Goal: Information Seeking & Learning: Learn about a topic

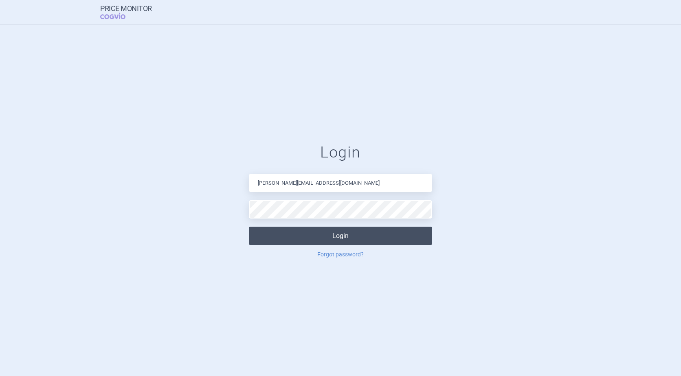
click at [325, 243] on button "Login" at bounding box center [340, 236] width 183 height 18
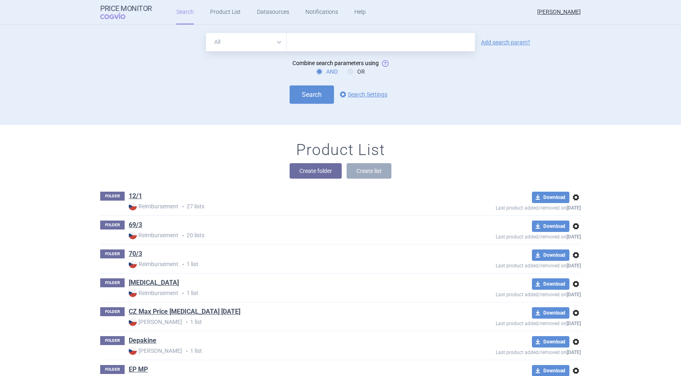
click at [313, 45] on input "text" at bounding box center [381, 42] width 188 height 18
type input "[MEDICAL_DATA]"
click at [309, 90] on button "Search" at bounding box center [312, 95] width 44 height 18
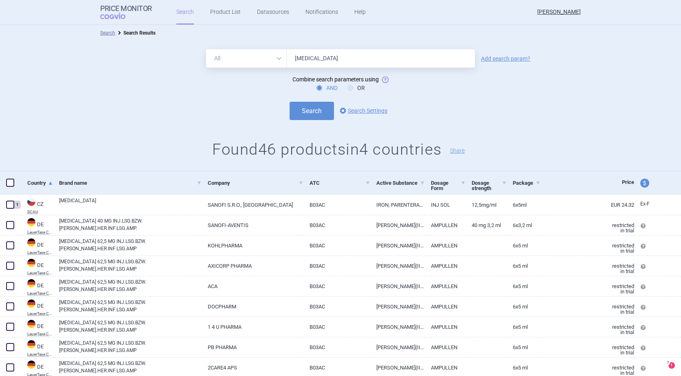
click at [640, 186] on span "price and currency" at bounding box center [644, 183] width 9 height 9
select select "ex-factory"
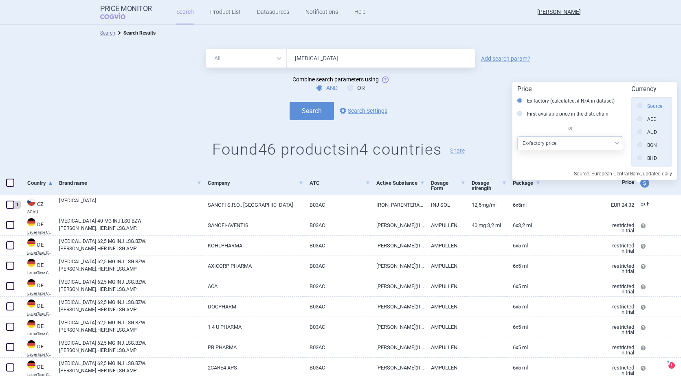
click at [654, 106] on label "Source" at bounding box center [649, 106] width 25 height 8
click at [646, 106] on input "Source" at bounding box center [642, 107] width 8 height 8
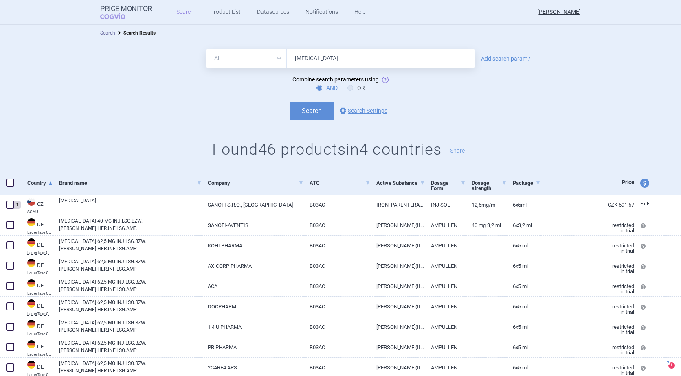
drag, startPoint x: 316, startPoint y: 59, endPoint x: 285, endPoint y: 61, distance: 30.2
click at [287, 61] on input "[MEDICAL_DATA]" at bounding box center [381, 58] width 188 height 18
drag, startPoint x: 322, startPoint y: 59, endPoint x: 265, endPoint y: 59, distance: 57.0
click at [265, 59] on div "All Brand Name ATC Company Active Substance Country Newer than [MEDICAL_DATA]" at bounding box center [340, 58] width 269 height 18
type input "ferrous"
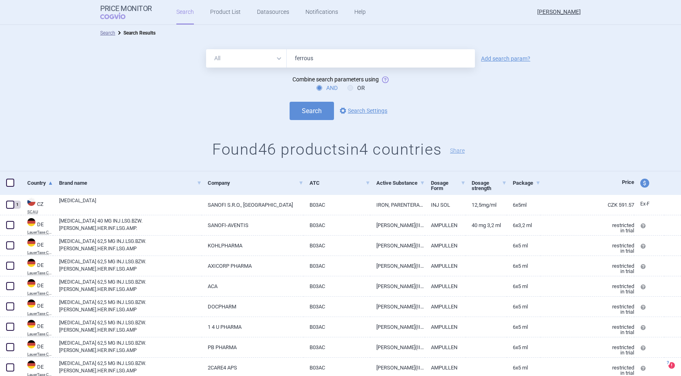
click at [290, 102] on button "Search" at bounding box center [312, 111] width 44 height 18
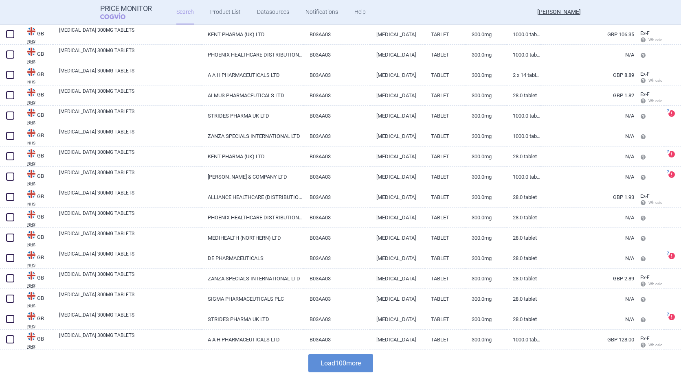
scroll to position [1881, 0]
click at [349, 362] on button "Load 100 more" at bounding box center [340, 363] width 65 height 18
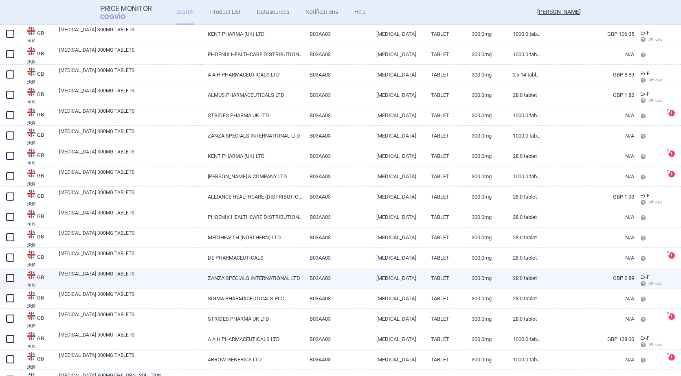
click at [615, 278] on link "GBP 2.89" at bounding box center [587, 278] width 94 height 20
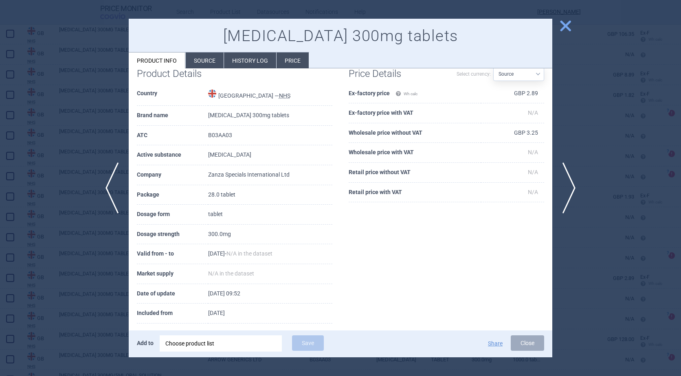
scroll to position [26, 0]
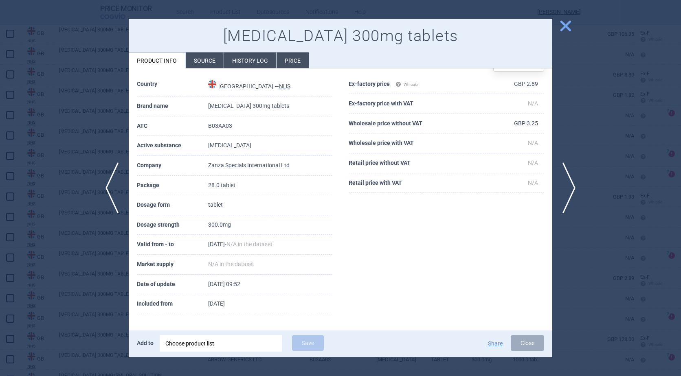
click at [204, 59] on li "Source" at bounding box center [205, 61] width 38 height 16
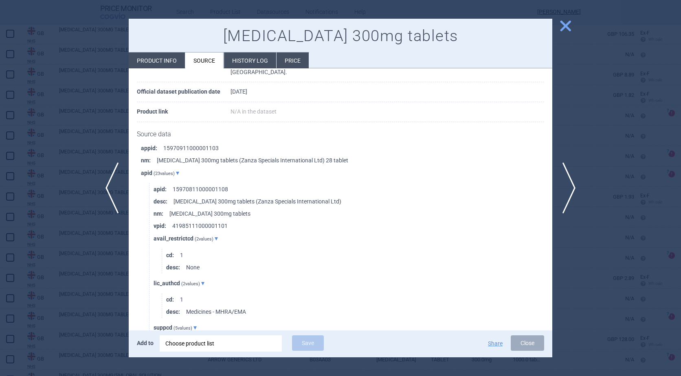
scroll to position [81, 0]
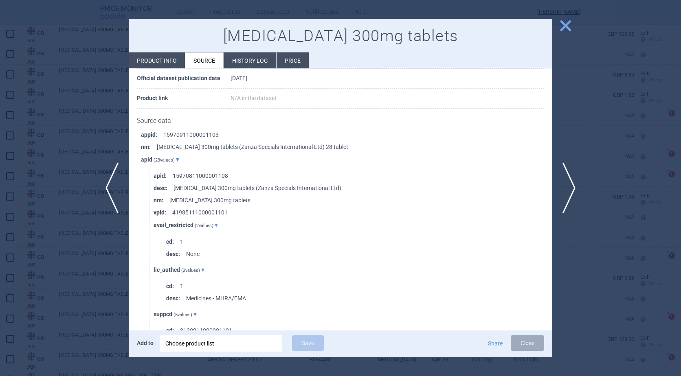
click at [568, 28] on span "close" at bounding box center [565, 26] width 14 height 14
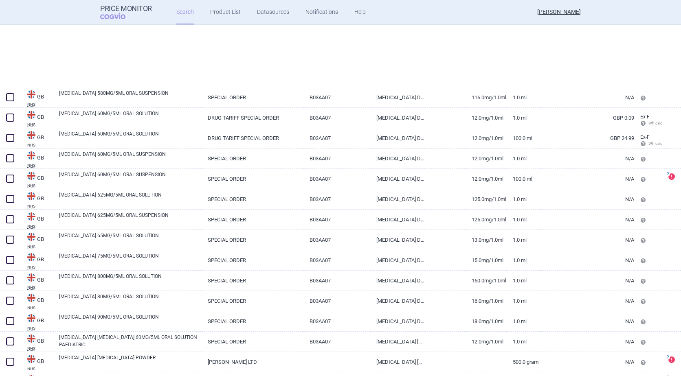
scroll to position [3917, 0]
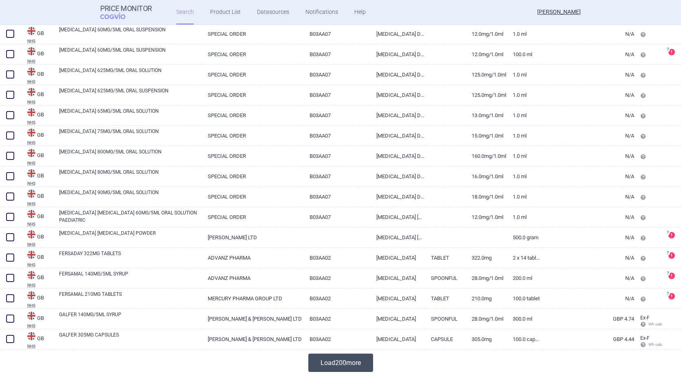
click at [349, 361] on button "Load 200 more" at bounding box center [340, 363] width 65 height 18
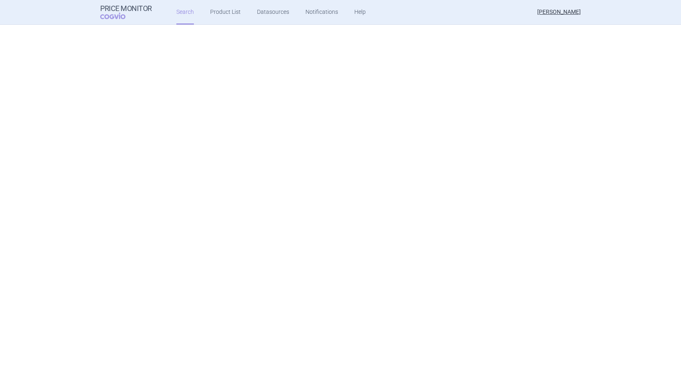
scroll to position [7989, 0]
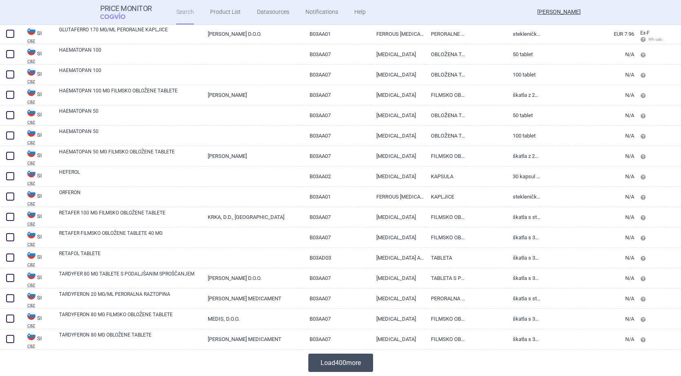
click at [345, 358] on button "Load 400 more" at bounding box center [340, 363] width 65 height 18
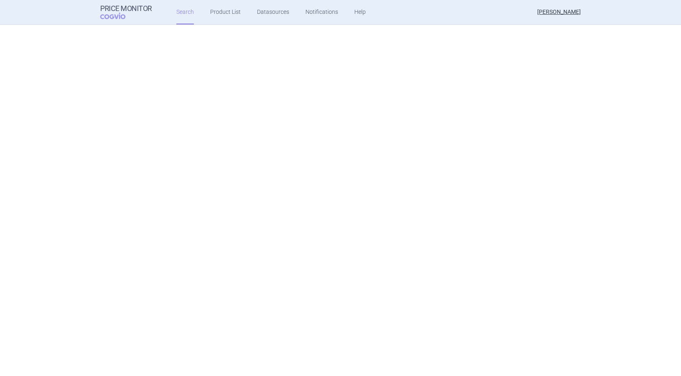
scroll to position [0, 0]
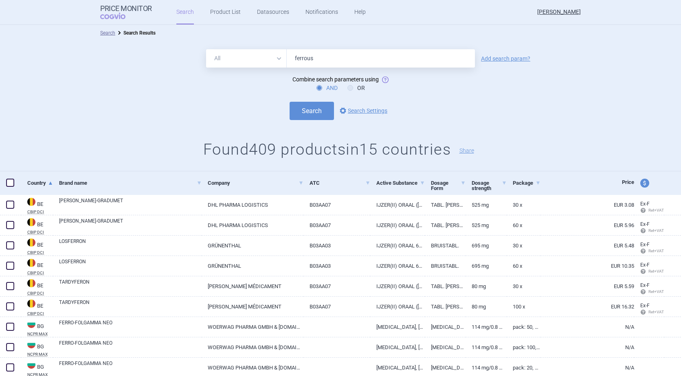
click at [338, 59] on input "ferrous" at bounding box center [381, 58] width 188 height 18
type input "[MEDICAL_DATA]"
click at [290, 102] on button "Search" at bounding box center [312, 111] width 44 height 18
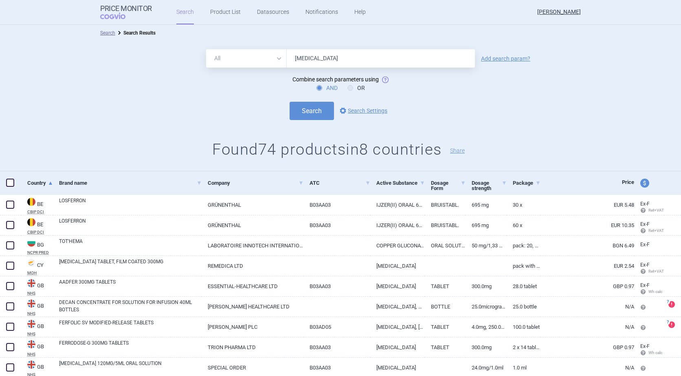
drag, startPoint x: 350, startPoint y: 61, endPoint x: 252, endPoint y: 72, distance: 98.0
click at [253, 72] on form "All Brand Name ATC Company Active Substance Country Newer than [MEDICAL_DATA] A…" at bounding box center [340, 84] width 681 height 71
type input "[MEDICAL_DATA]"
click at [290, 102] on button "Search" at bounding box center [312, 111] width 44 height 18
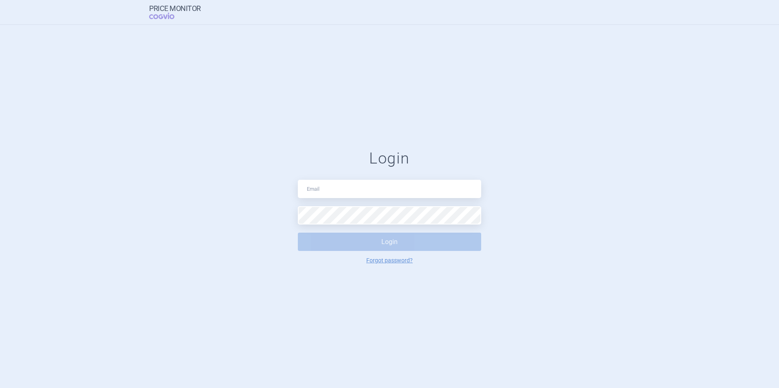
click at [335, 197] on input "text" at bounding box center [389, 189] width 183 height 18
type input "[PERSON_NAME][EMAIL_ADDRESS][DOMAIN_NAME]"
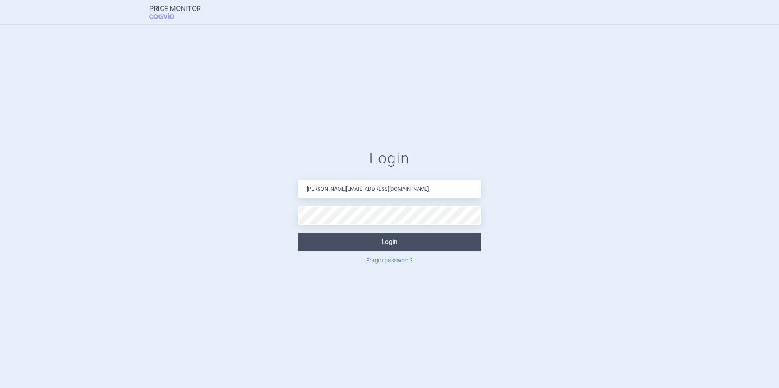
click at [407, 239] on button "Login" at bounding box center [389, 242] width 183 height 18
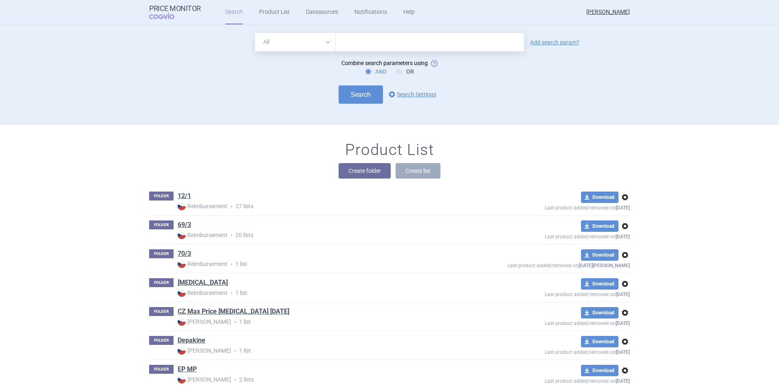
click at [403, 43] on input "text" at bounding box center [430, 42] width 188 height 18
type input "[MEDICAL_DATA]"
click button "Search" at bounding box center [360, 95] width 44 height 18
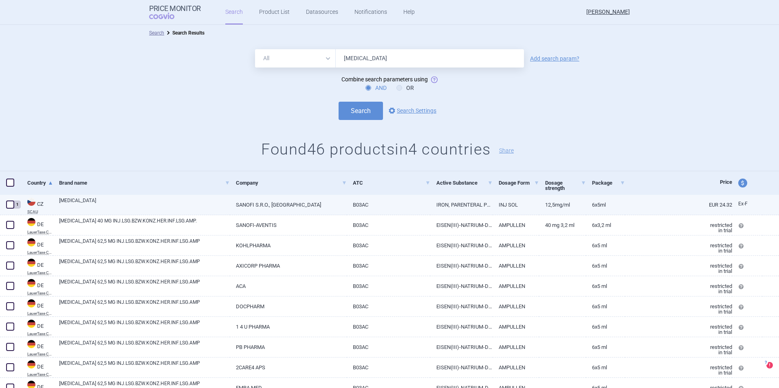
click at [79, 202] on link "[MEDICAL_DATA]" at bounding box center [144, 204] width 171 height 15
select select "EUR"
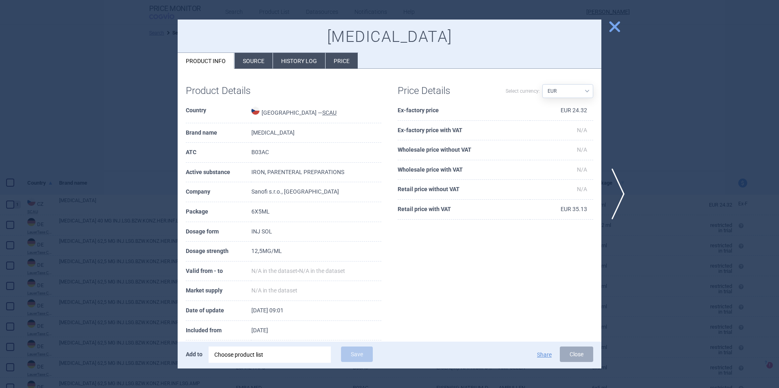
click at [294, 63] on li "History log" at bounding box center [299, 61] width 52 height 16
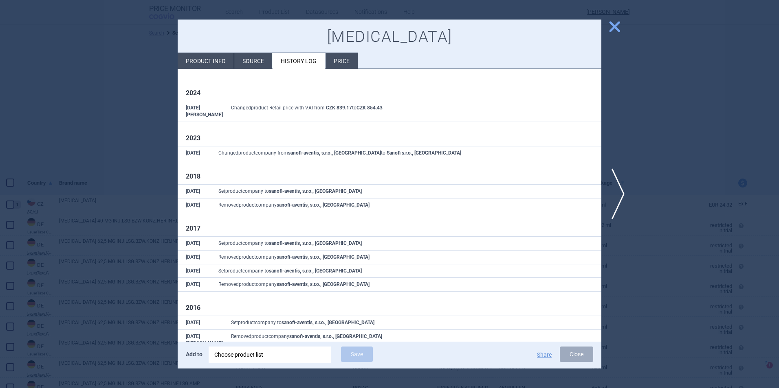
click at [255, 63] on li "Source" at bounding box center [253, 61] width 38 height 16
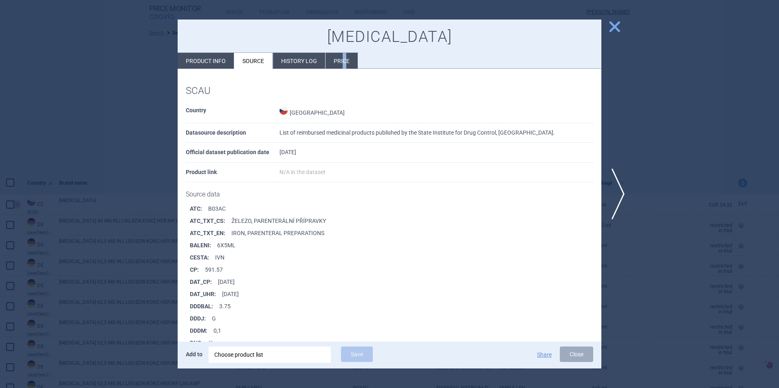
click at [343, 61] on li "Price" at bounding box center [341, 61] width 32 height 16
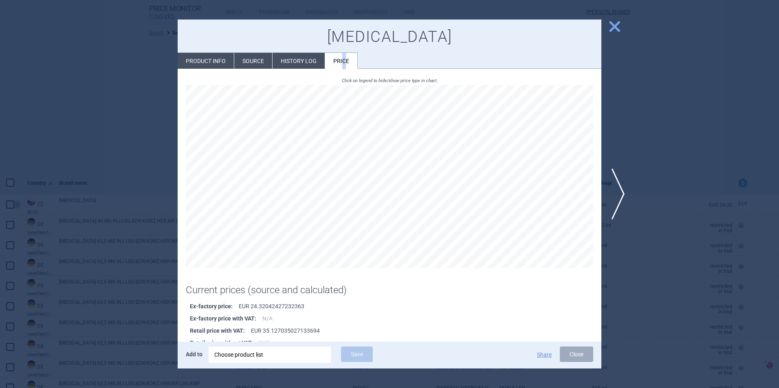
click at [613, 27] on span "close" at bounding box center [614, 27] width 14 height 14
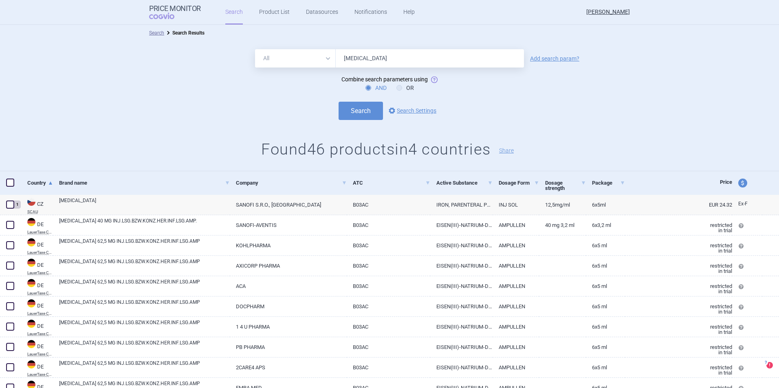
click at [738, 184] on span "price and currency" at bounding box center [742, 183] width 9 height 9
select select "ex-factory"
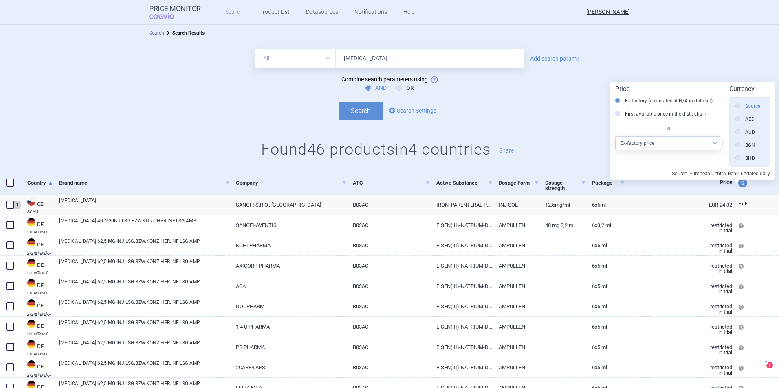
click at [750, 106] on label "Source" at bounding box center [747, 106] width 25 height 8
click at [744, 106] on input "Source" at bounding box center [739, 107] width 8 height 8
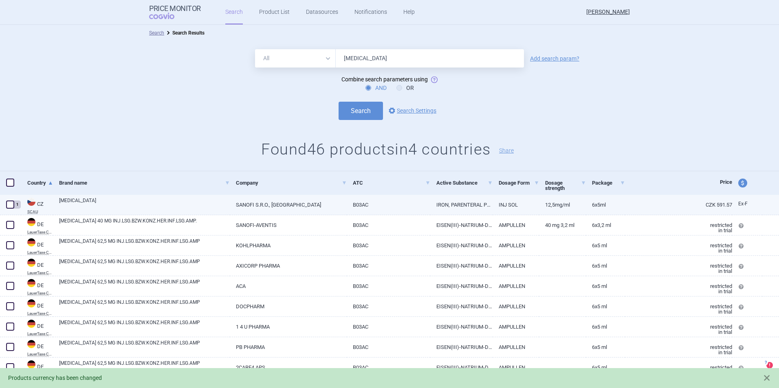
click at [64, 201] on link "[MEDICAL_DATA]" at bounding box center [144, 204] width 171 height 15
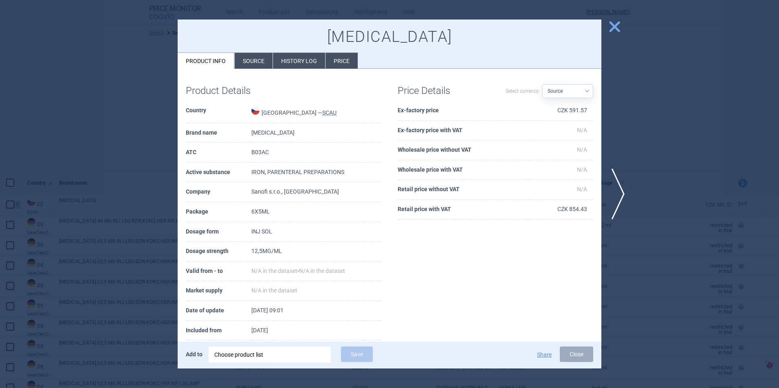
click at [337, 62] on li "Price" at bounding box center [341, 61] width 32 height 16
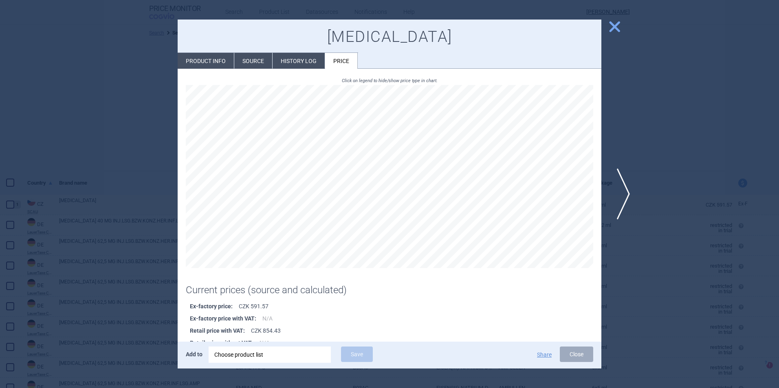
click at [622, 202] on span "next" at bounding box center [620, 194] width 18 height 51
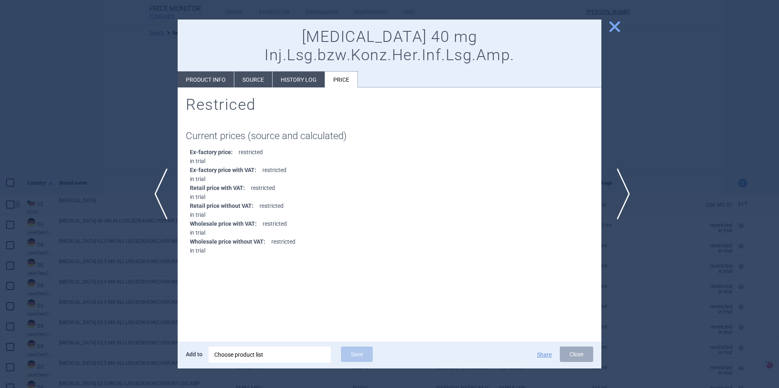
click at [625, 196] on span "next" at bounding box center [620, 194] width 18 height 51
click at [158, 199] on span "previous" at bounding box center [158, 194] width 18 height 51
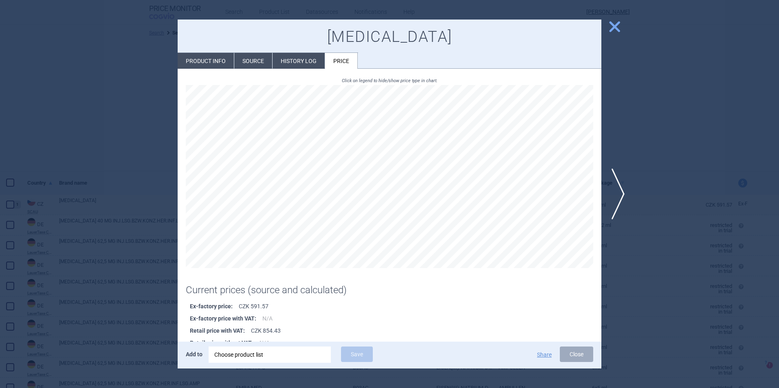
click at [275, 60] on li "History log" at bounding box center [298, 61] width 52 height 16
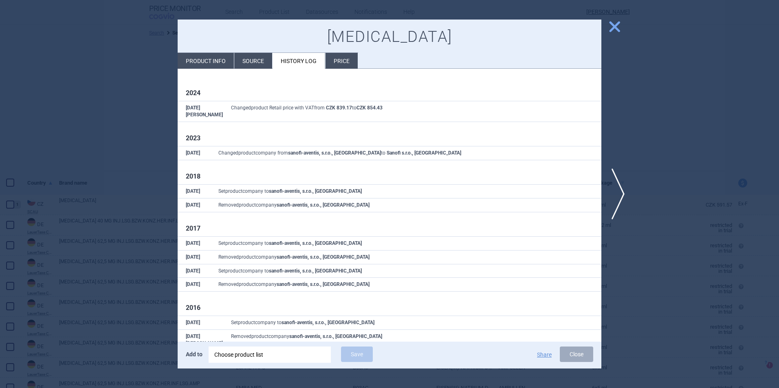
click at [252, 59] on li "Source" at bounding box center [253, 61] width 38 height 16
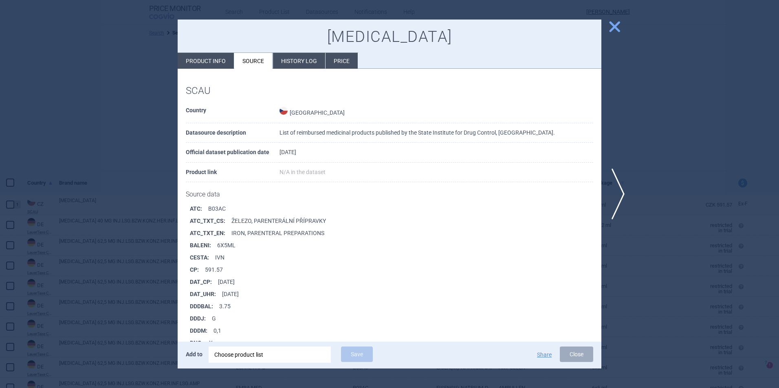
click at [211, 64] on li "Product info" at bounding box center [206, 61] width 56 height 16
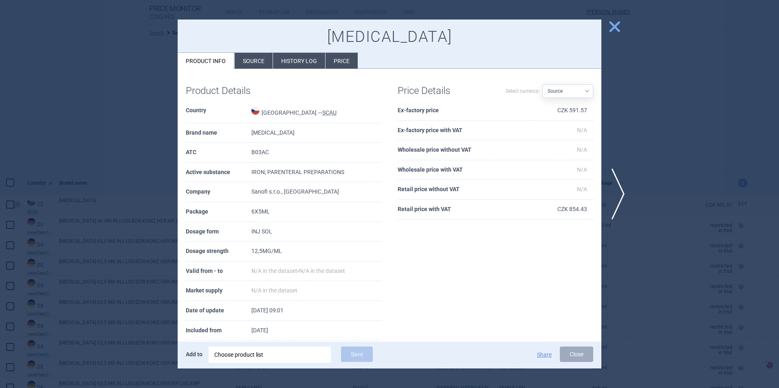
click at [249, 59] on li "Source" at bounding box center [254, 61] width 38 height 16
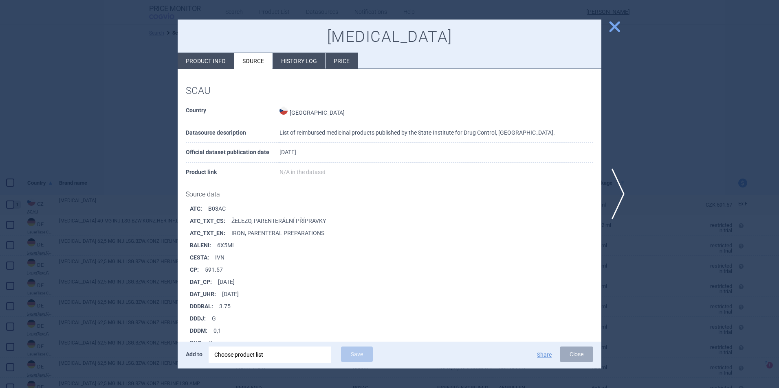
click at [306, 58] on li "History log" at bounding box center [299, 61] width 52 height 16
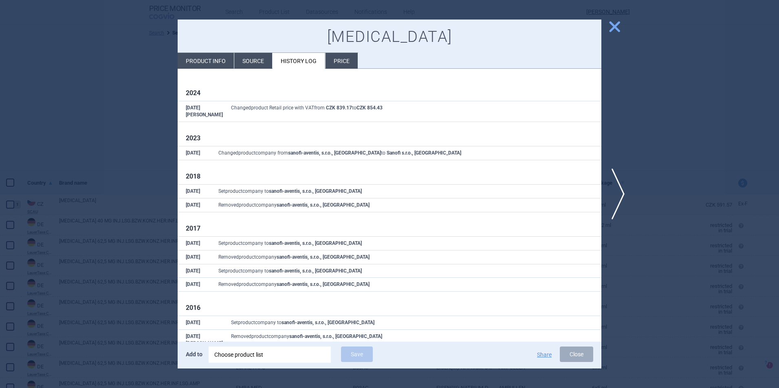
click at [337, 58] on li "Price" at bounding box center [341, 61] width 32 height 16
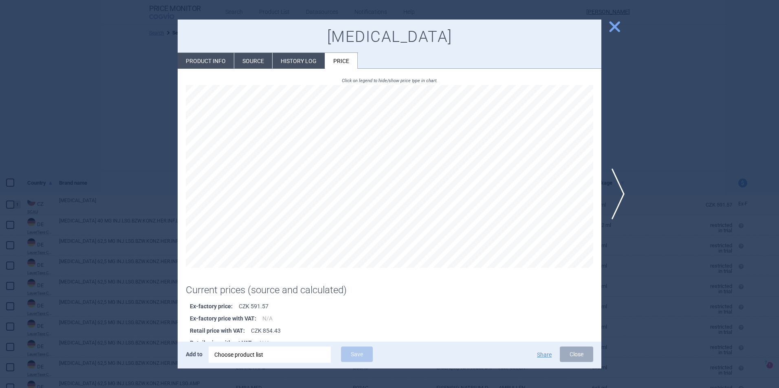
click at [305, 62] on li "History log" at bounding box center [298, 61] width 52 height 16
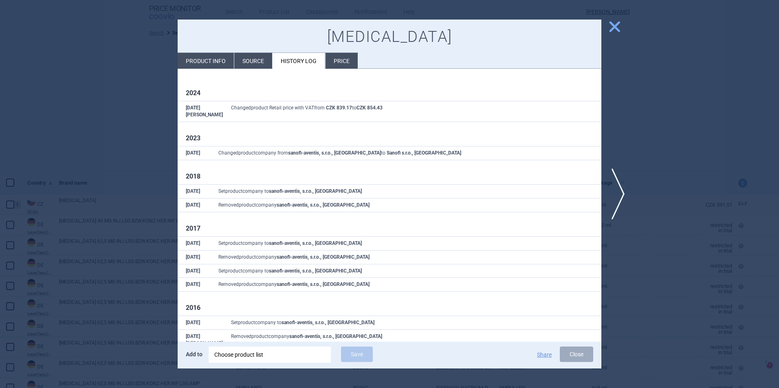
click at [257, 66] on li "Source" at bounding box center [253, 61] width 38 height 16
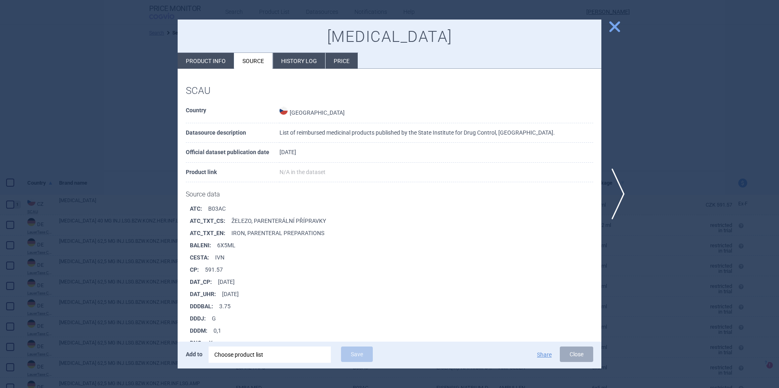
click at [208, 63] on li "Product info" at bounding box center [206, 61] width 56 height 16
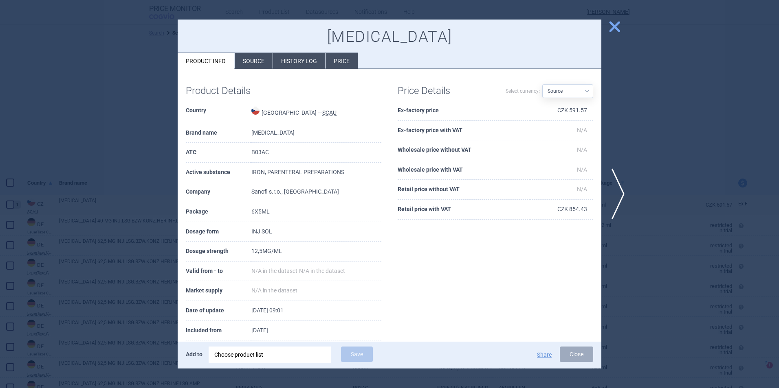
click at [246, 63] on li "Source" at bounding box center [254, 61] width 38 height 16
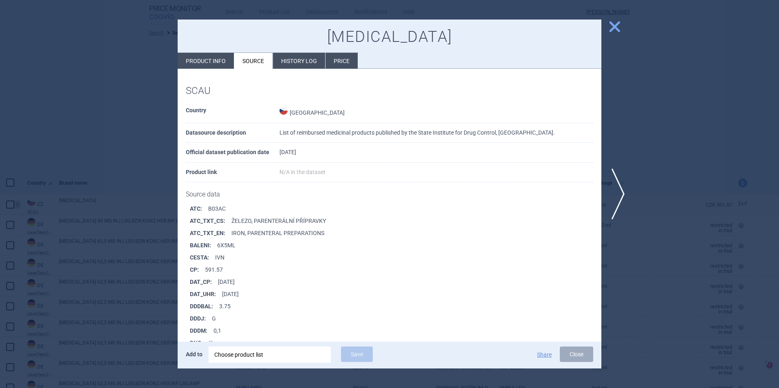
click at [307, 63] on li "History log" at bounding box center [299, 61] width 52 height 16
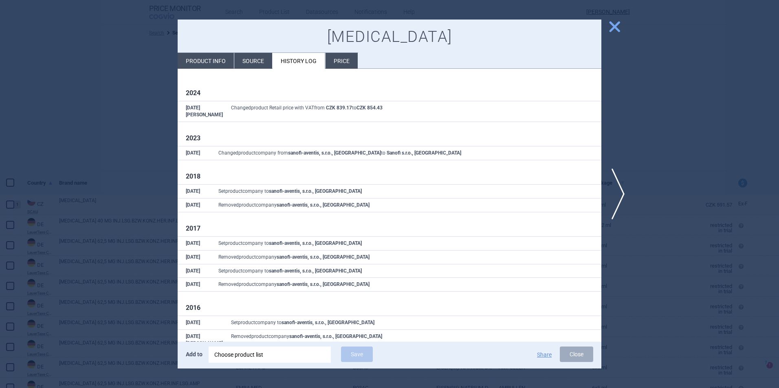
drag, startPoint x: 307, startPoint y: 63, endPoint x: 341, endPoint y: 63, distance: 33.8
click at [341, 63] on li "Price" at bounding box center [341, 61] width 32 height 16
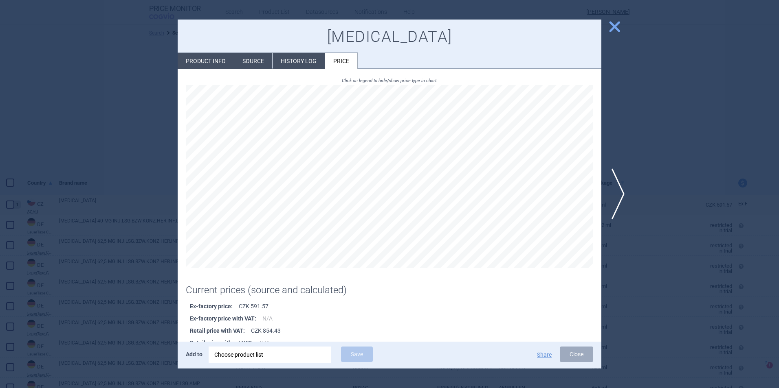
click at [397, 35] on h1 "[MEDICAL_DATA]" at bounding box center [389, 37] width 407 height 19
